Goal: Task Accomplishment & Management: Complete application form

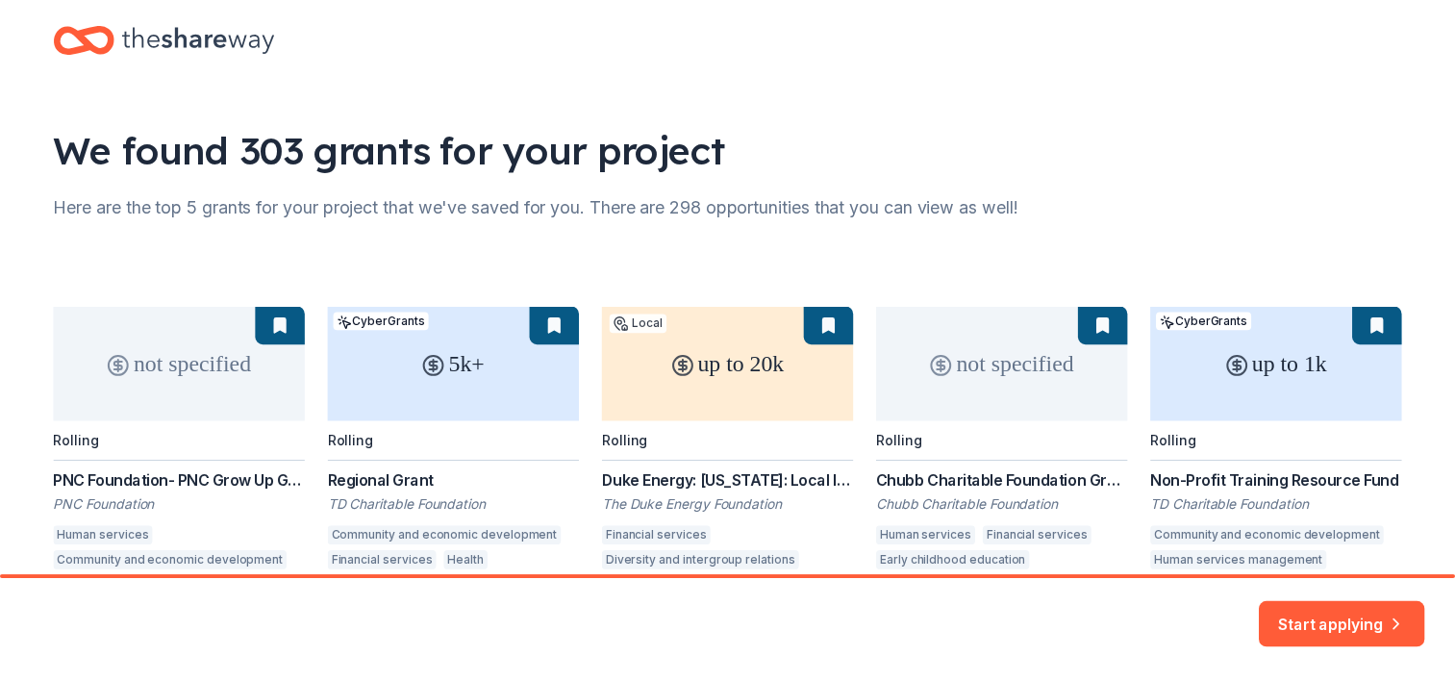
scroll to position [139, 0]
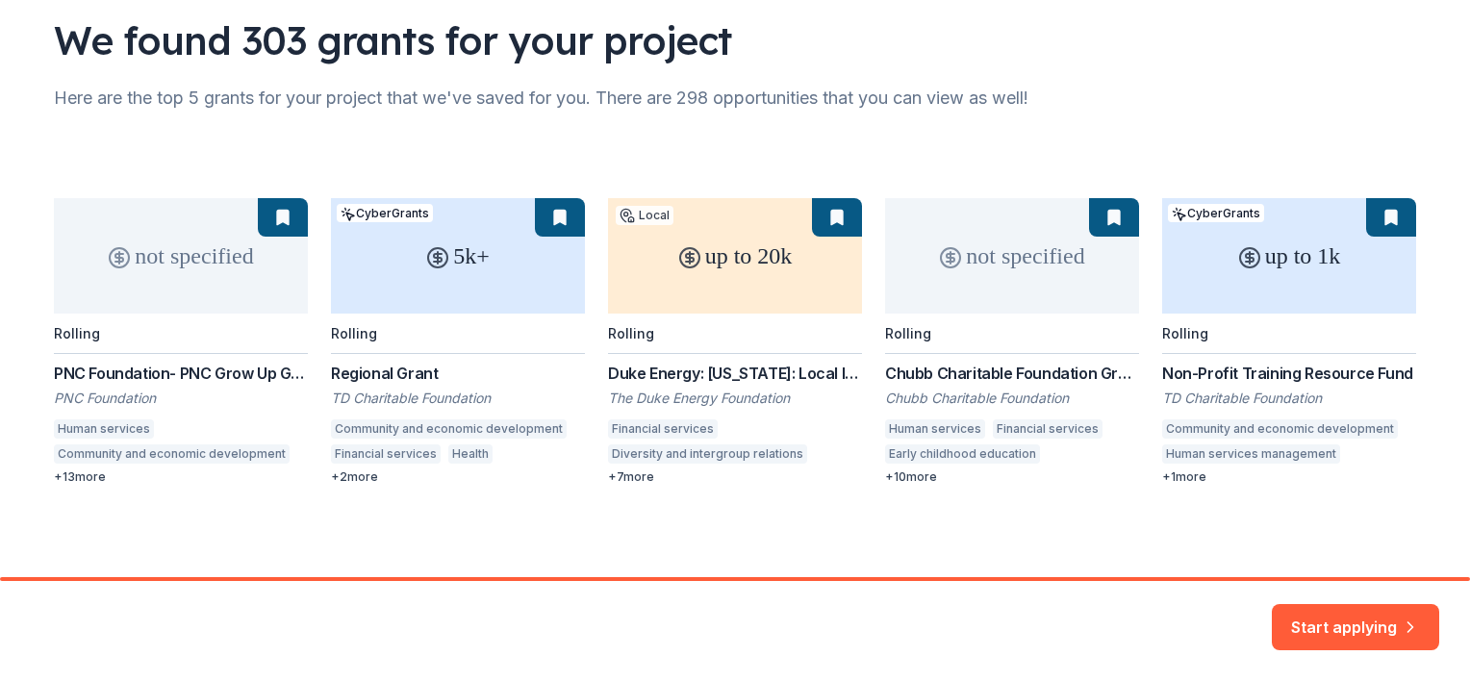
click at [727, 278] on div "not specified Rolling PNC Foundation- PNC Grow Up Great PNC Foundation Human se…" at bounding box center [735, 341] width 1362 height 287
click at [722, 271] on div "not specified Rolling PNC Foundation- PNC Grow Up Great PNC Foundation Human se…" at bounding box center [735, 341] width 1362 height 287
click at [633, 478] on div "not specified Rolling PNC Foundation- PNC Grow Up Great PNC Foundation Human se…" at bounding box center [735, 341] width 1362 height 287
click at [1355, 613] on button "Start applying" at bounding box center [1355, 618] width 167 height 46
click at [1326, 623] on div "Start applying" at bounding box center [1355, 627] width 167 height 46
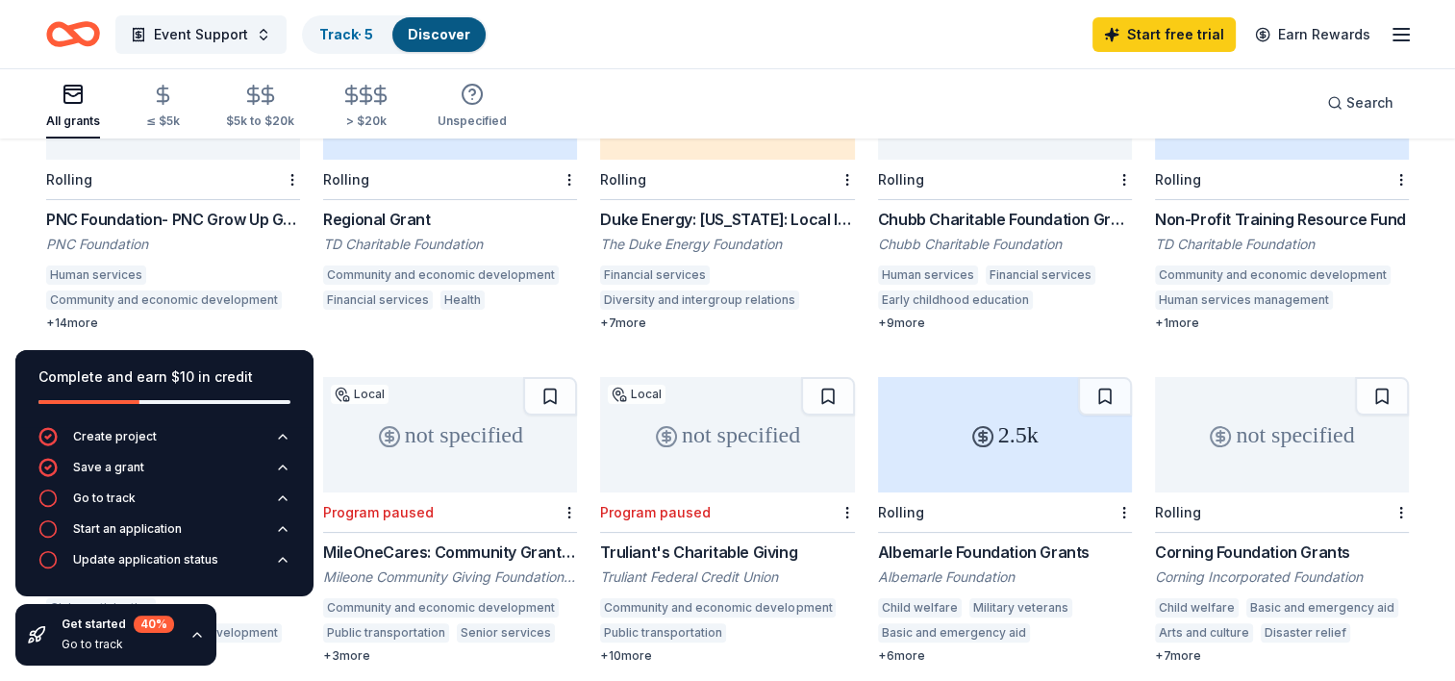
scroll to position [304, 0]
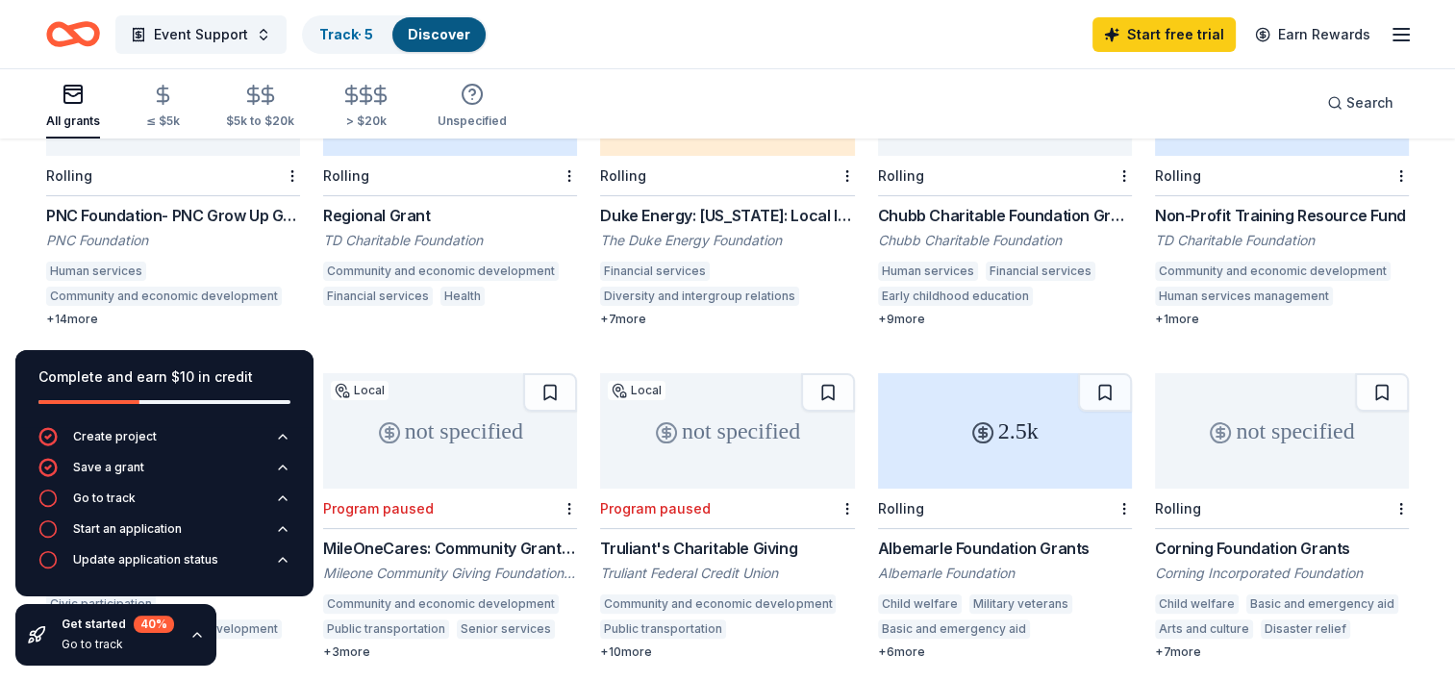
click at [387, 204] on div "Regional Grant" at bounding box center [450, 215] width 254 height 23
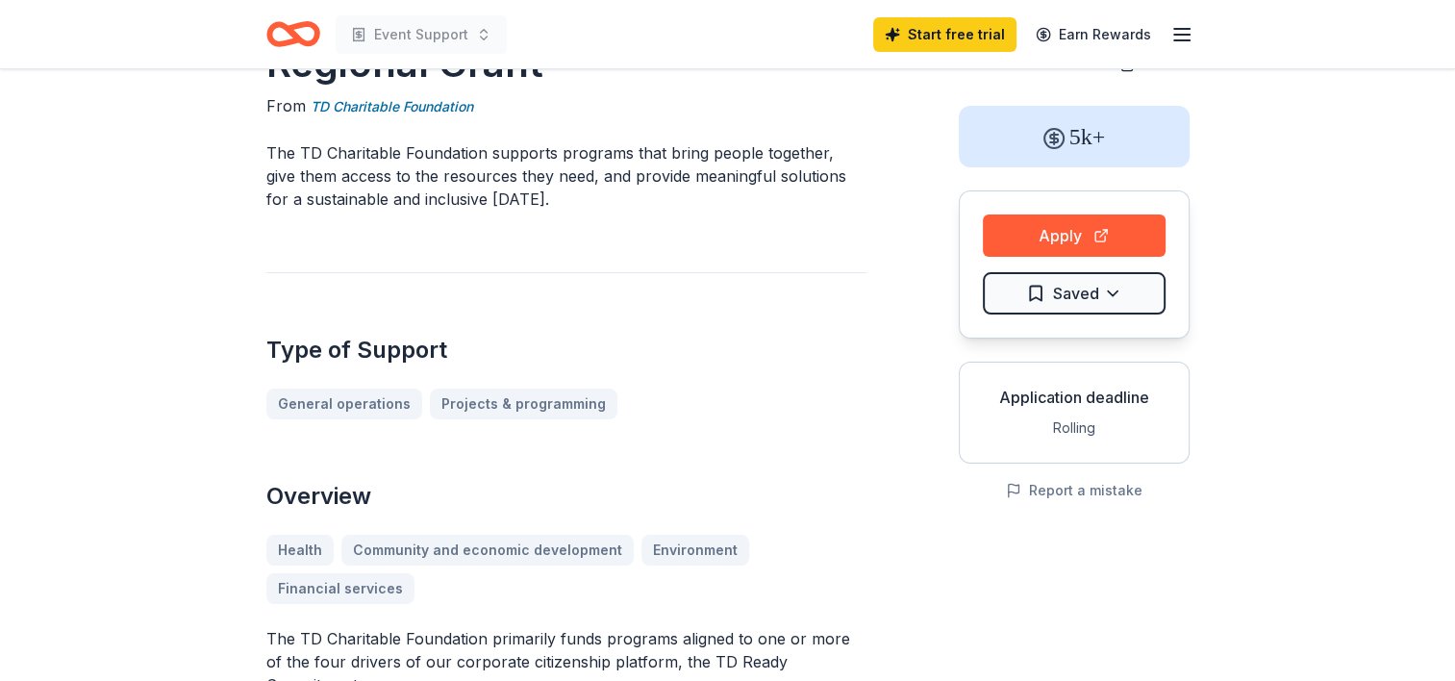
scroll to position [72, 0]
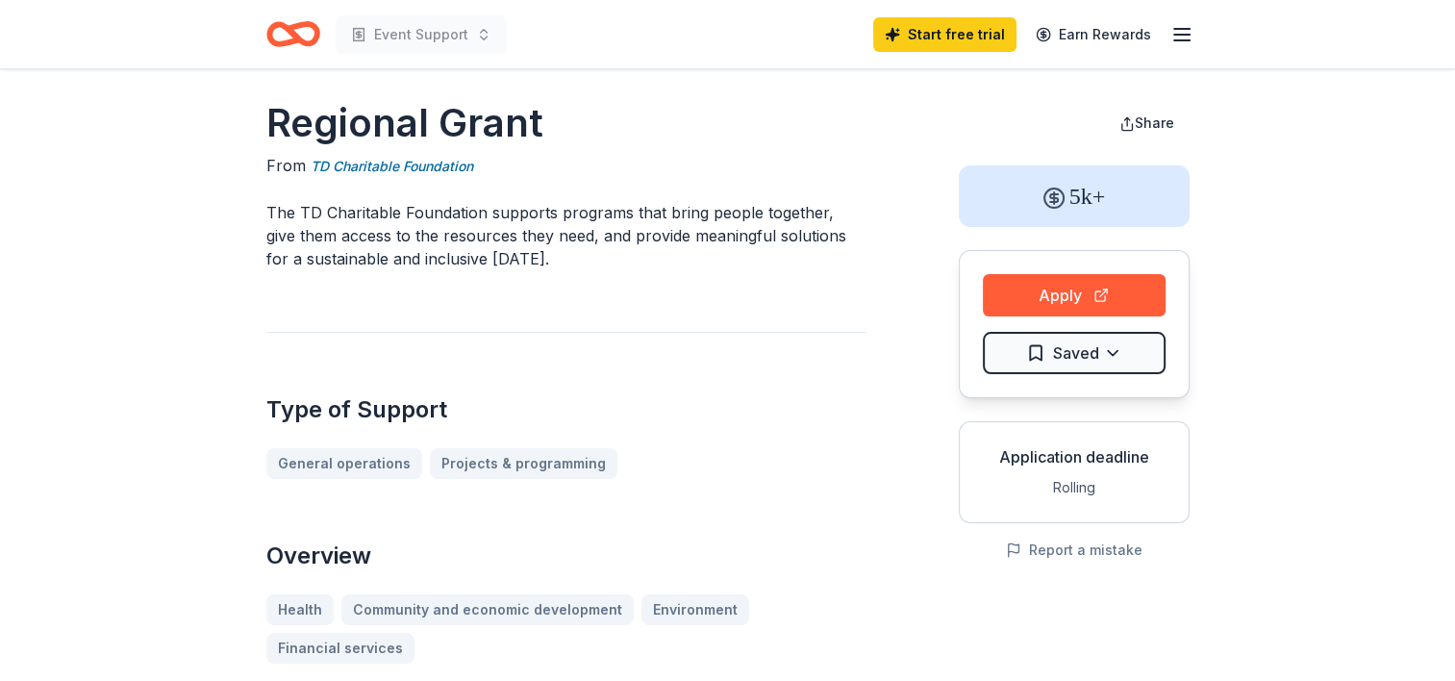
click at [762, 366] on div "Type of Support General operations Projects & programming" at bounding box center [566, 405] width 600 height 147
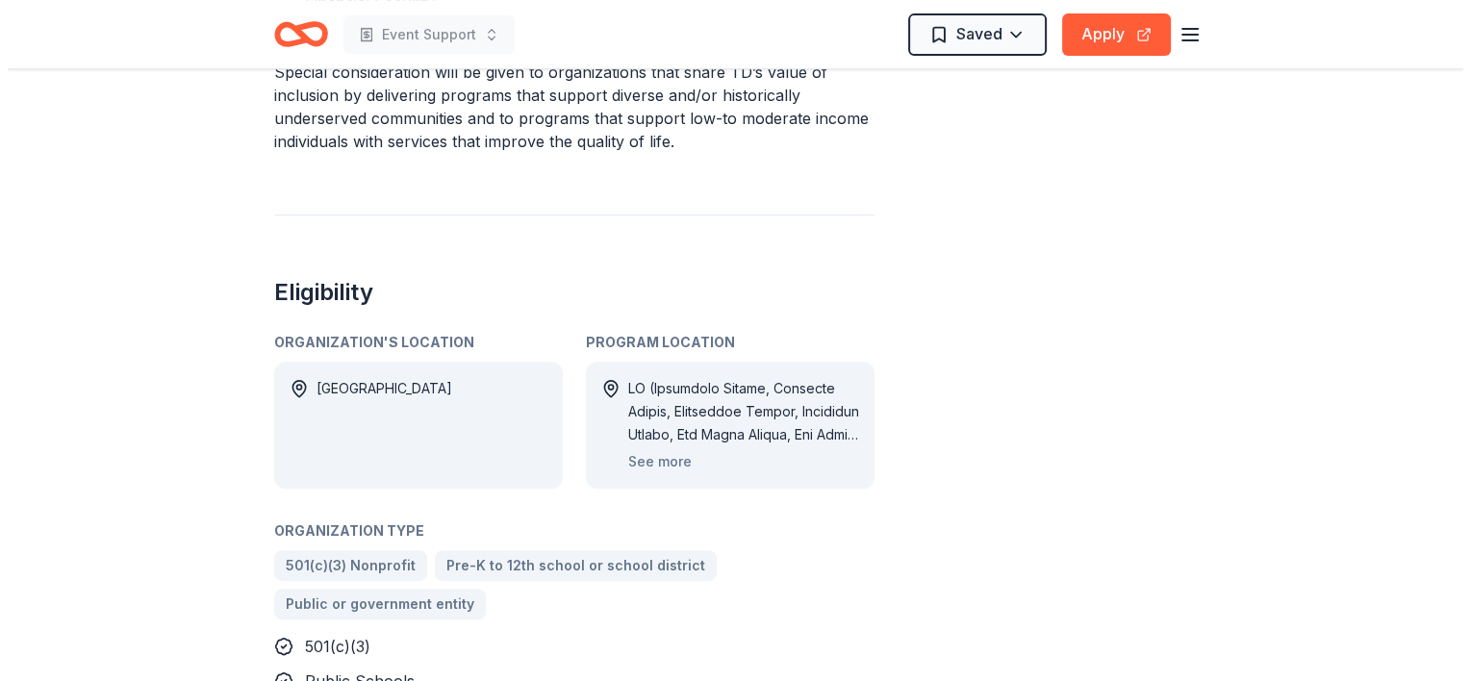
scroll to position [847, 0]
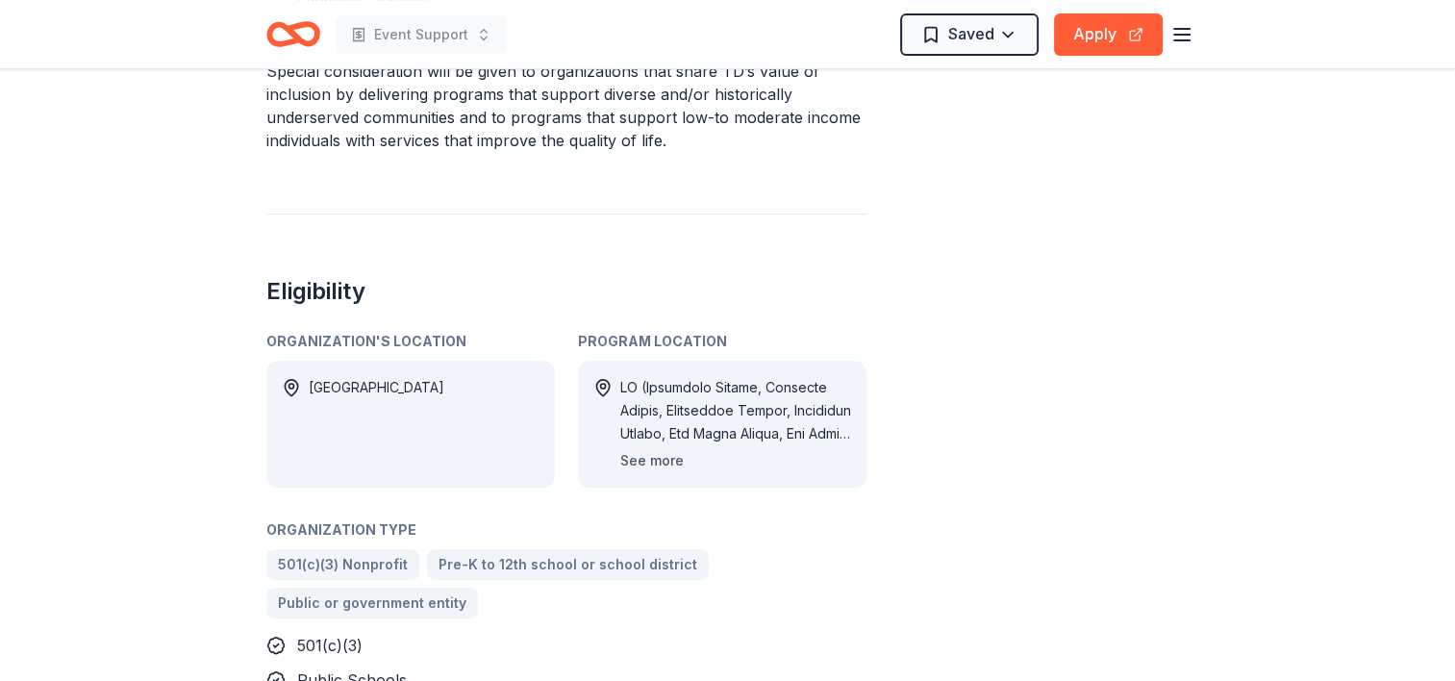
click at [655, 449] on button "See more" at bounding box center [651, 460] width 63 height 23
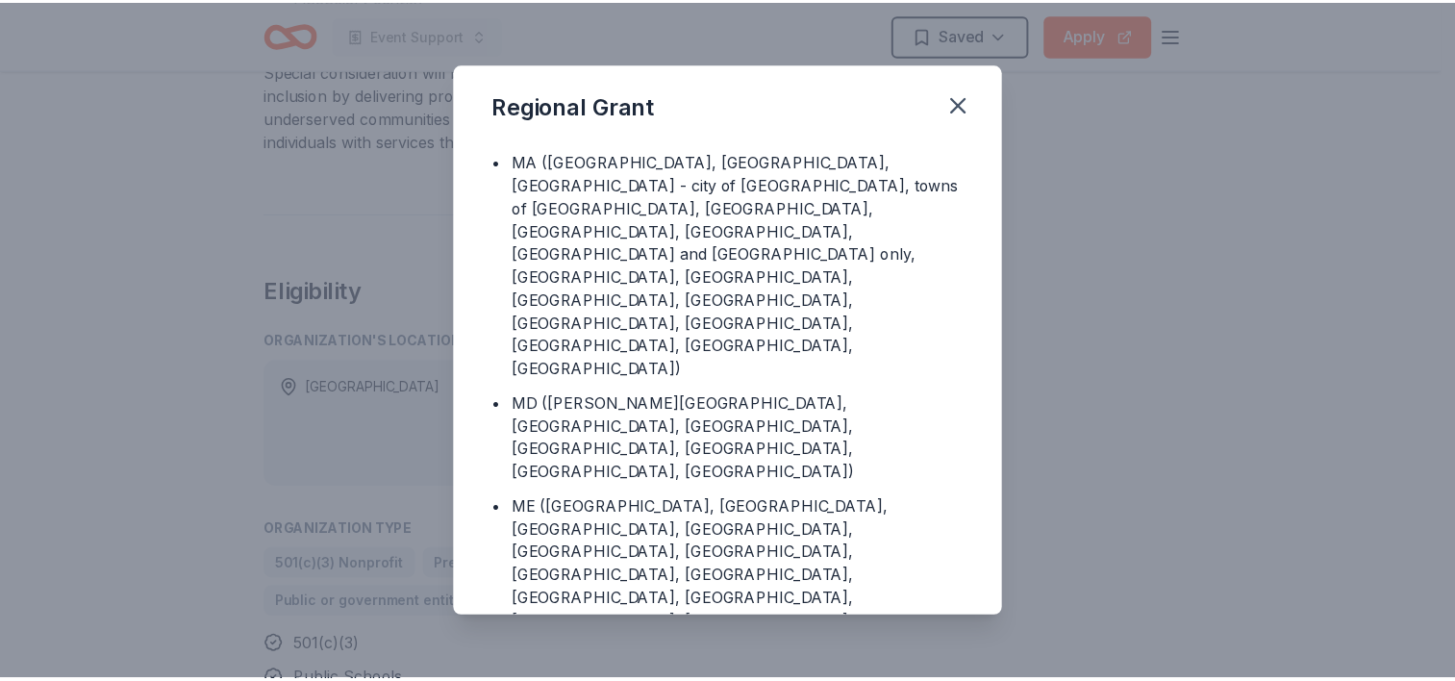
scroll to position [615, 0]
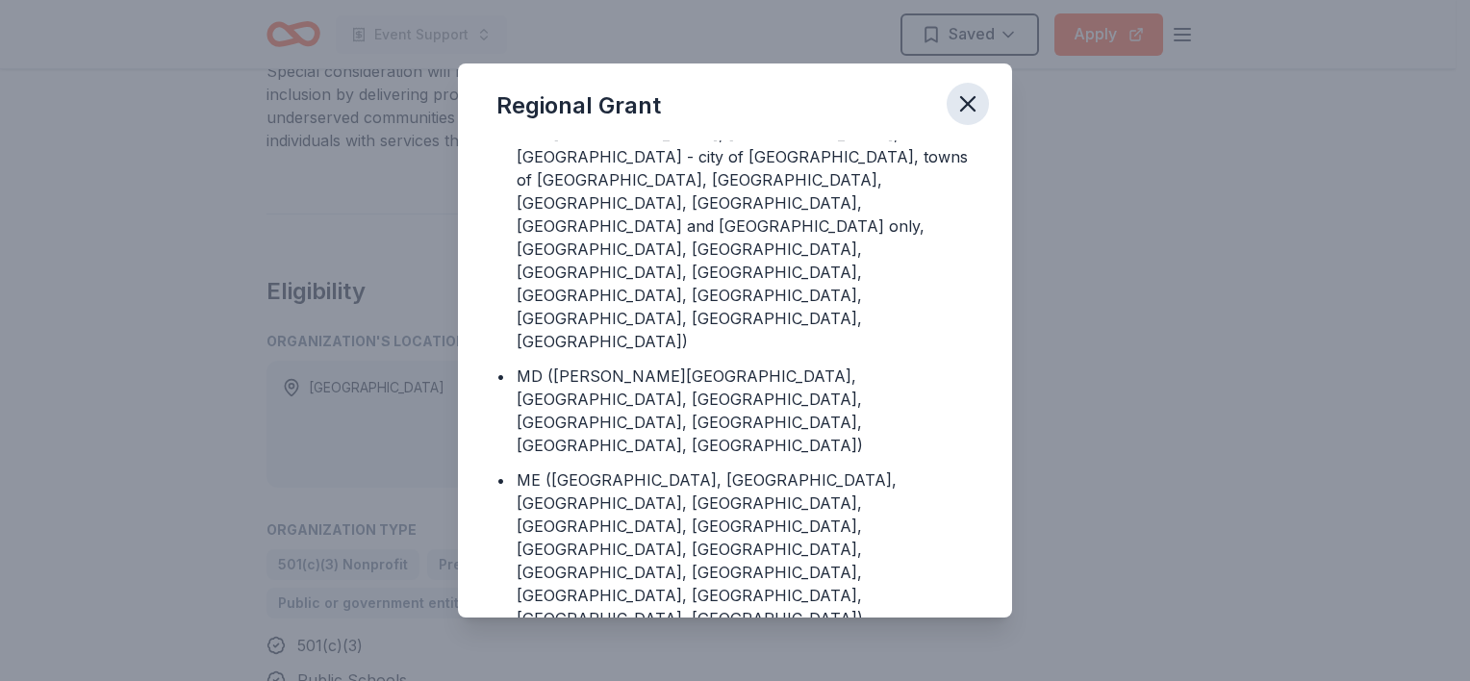
click at [966, 99] on icon "button" at bounding box center [967, 103] width 27 height 27
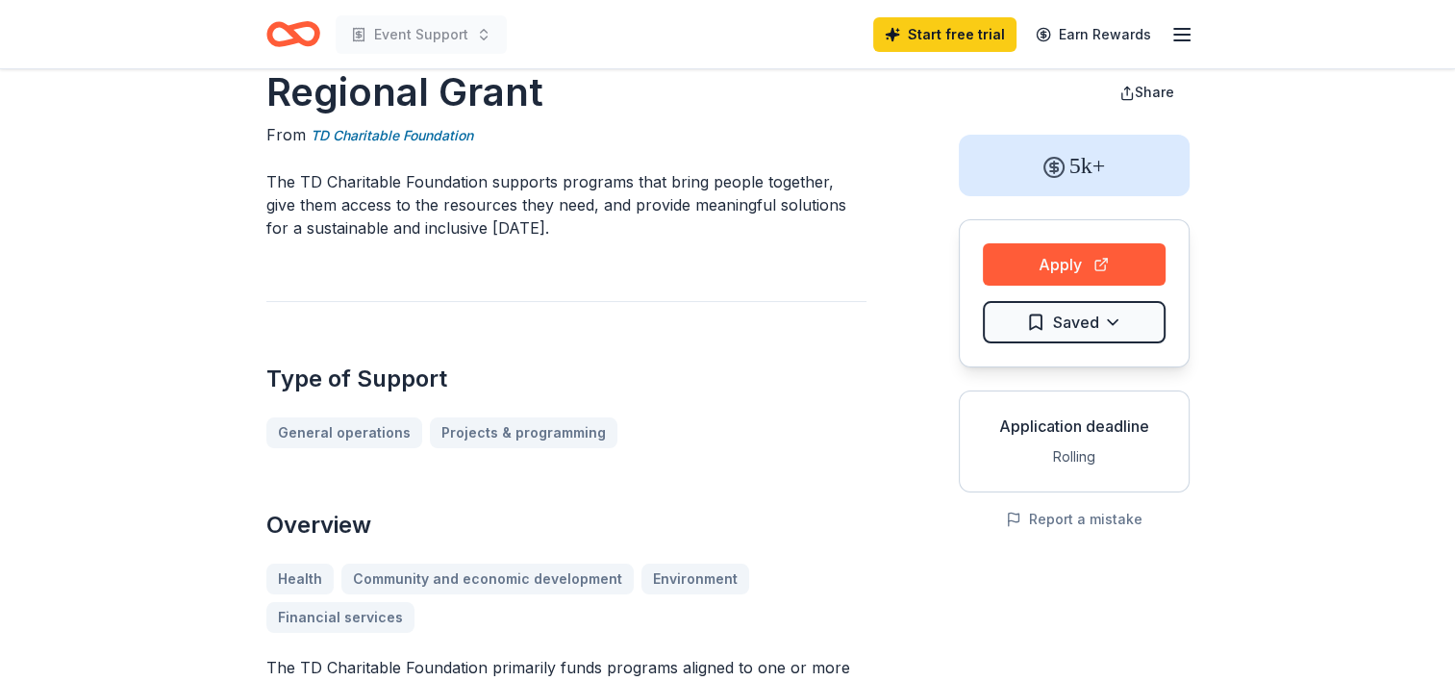
scroll to position [0, 0]
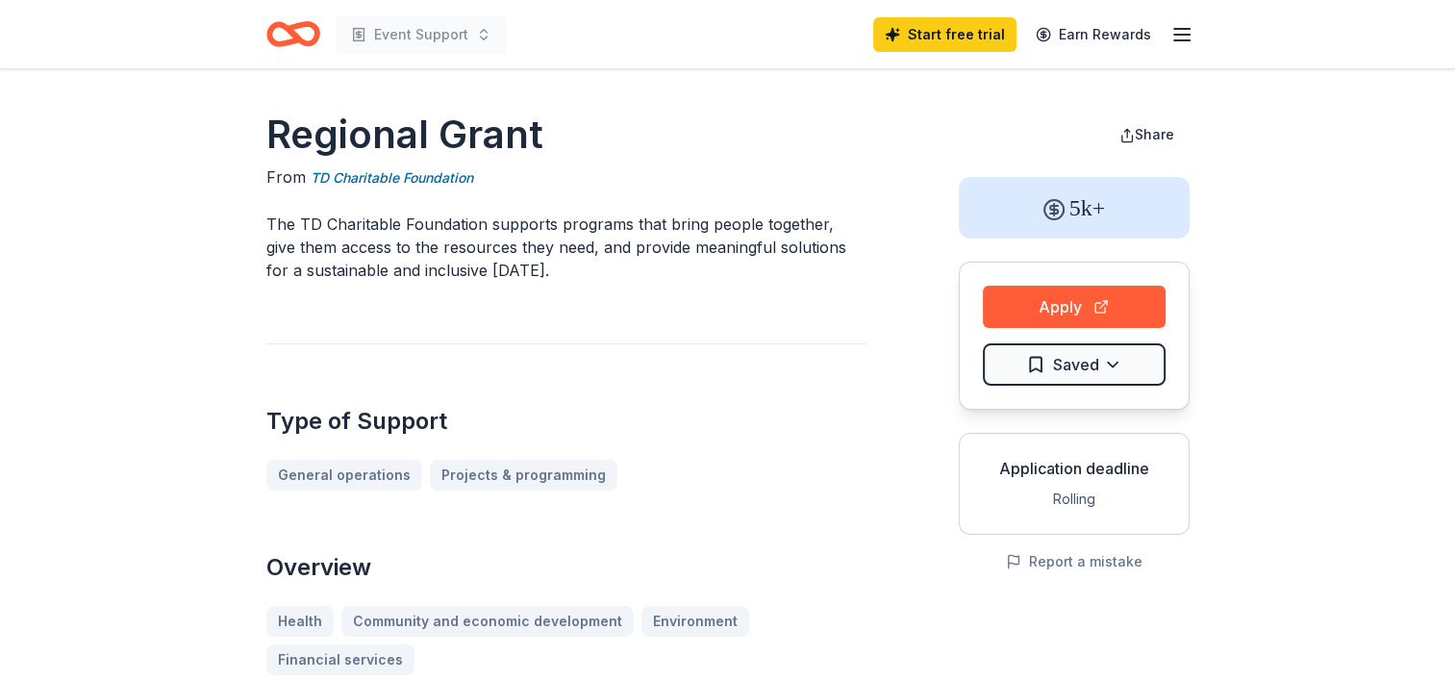
drag, startPoint x: 593, startPoint y: 147, endPoint x: 239, endPoint y: 126, distance: 354.6
drag, startPoint x: 239, startPoint y: 126, endPoint x: 534, endPoint y: 123, distance: 295.3
click at [519, 128] on h1 "Regional Grant" at bounding box center [566, 135] width 600 height 54
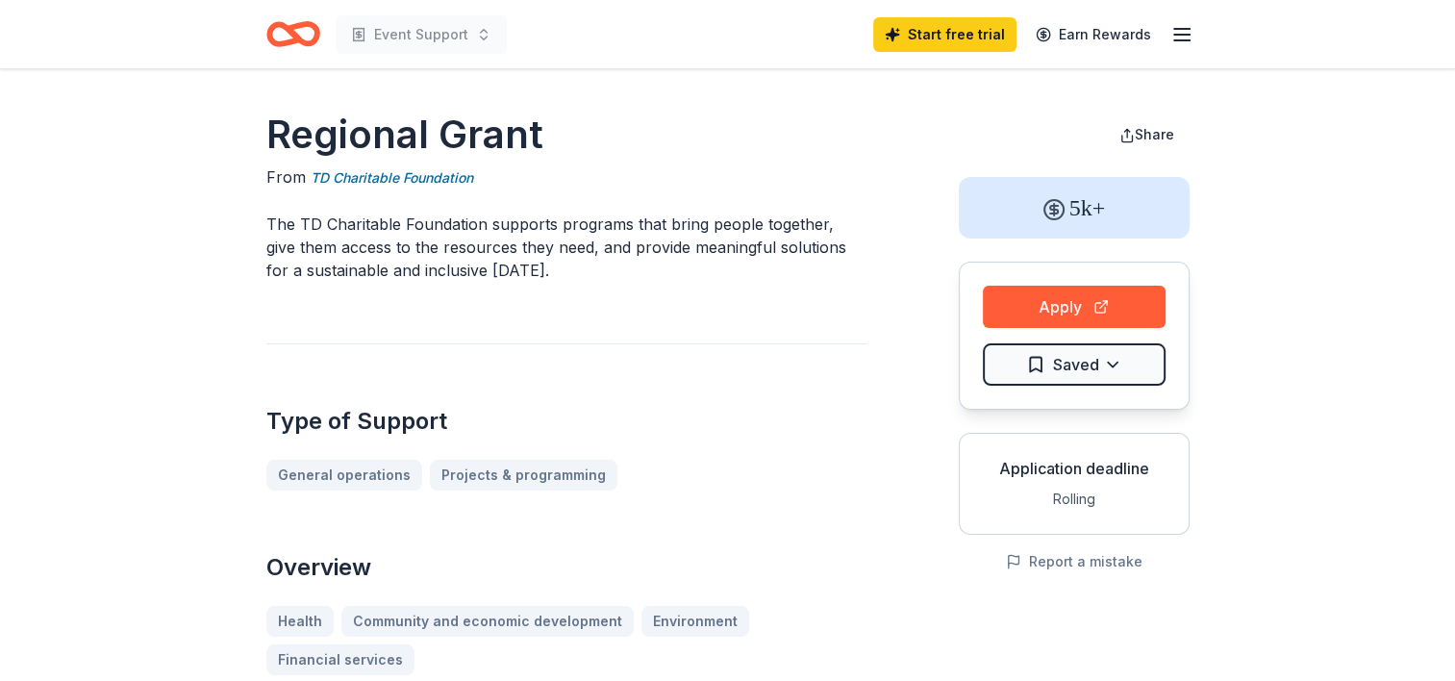
click at [519, 128] on h1 "Regional Grant" at bounding box center [566, 135] width 600 height 54
click at [431, 218] on p "The TD Charitable Foundation supports programs that bring people together, give…" at bounding box center [566, 247] width 600 height 69
drag, startPoint x: 431, startPoint y: 218, endPoint x: 612, endPoint y: 218, distance: 180.9
click at [612, 218] on p "The TD Charitable Foundation supports programs that bring people together, give…" at bounding box center [566, 247] width 600 height 69
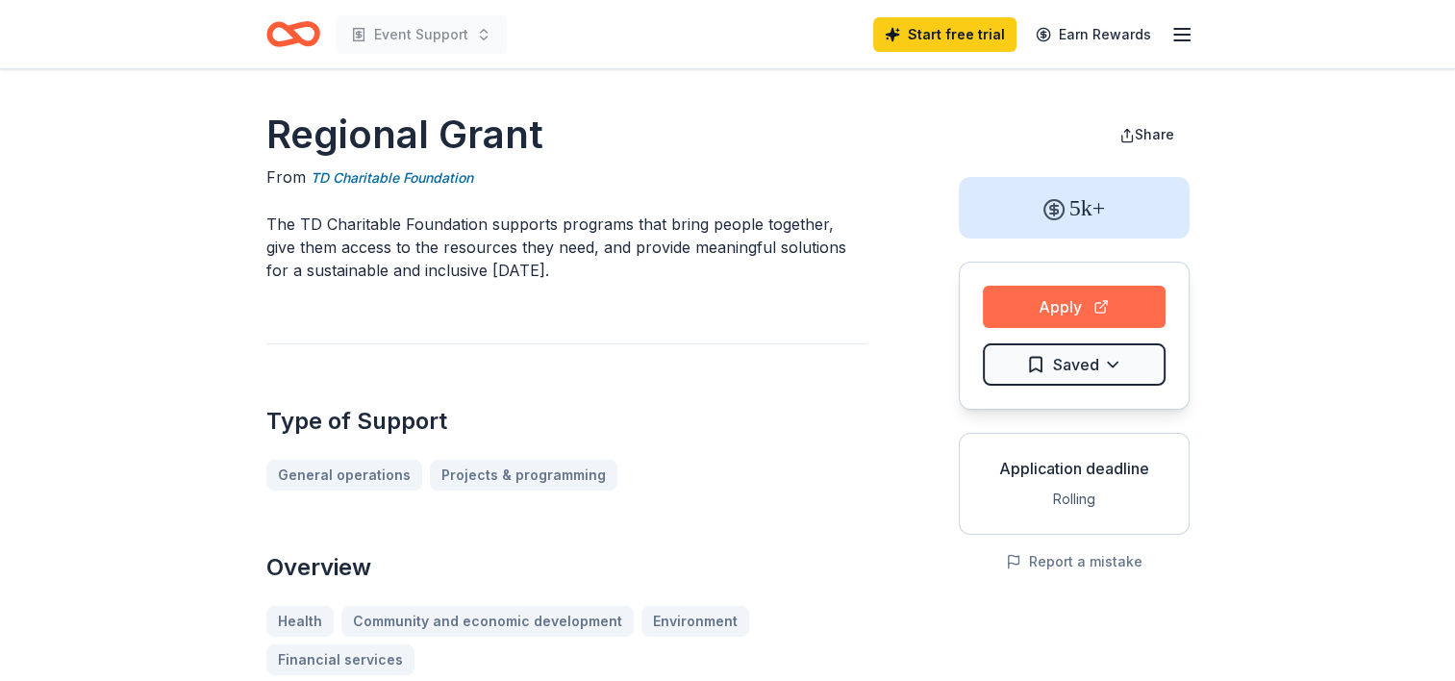
click at [1052, 302] on button "Apply" at bounding box center [1074, 307] width 183 height 42
